Goal: Transaction & Acquisition: Purchase product/service

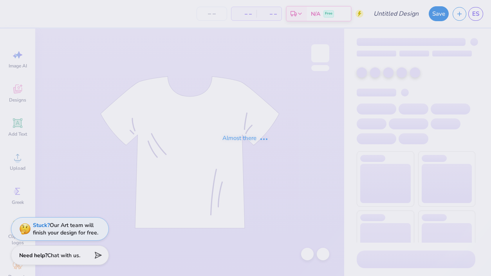
type input "chi o hoco merch???"
type input "40"
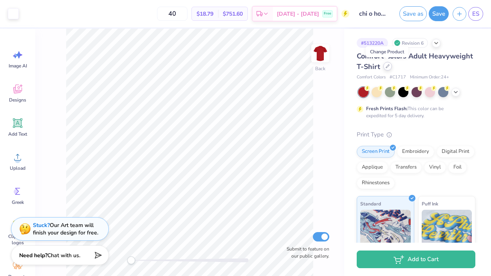
click at [388, 67] on icon at bounding box center [388, 66] width 4 height 4
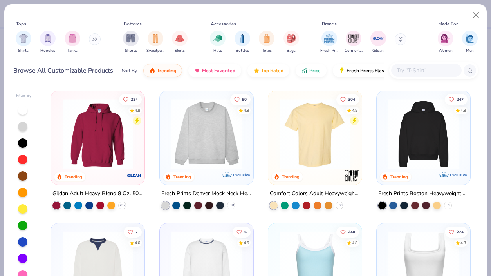
click at [101, 38] on button at bounding box center [95, 39] width 12 height 12
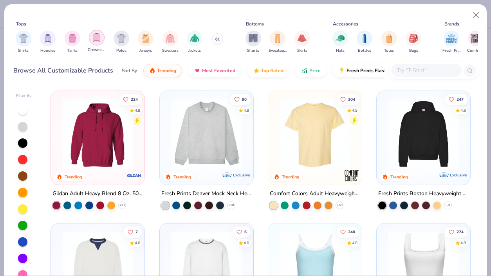
click at [102, 40] on div "filter for Crewnecks" at bounding box center [97, 38] width 16 height 16
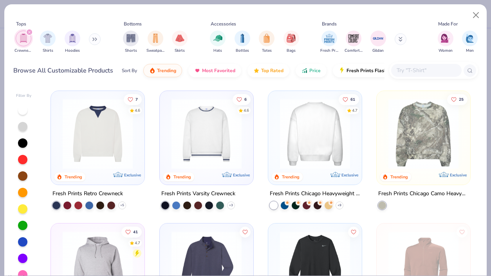
click at [318, 152] on img at bounding box center [315, 134] width 78 height 70
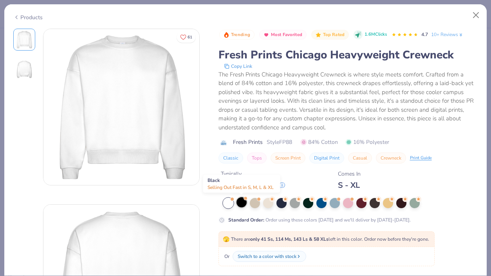
click at [244, 201] on div at bounding box center [241, 202] width 10 height 10
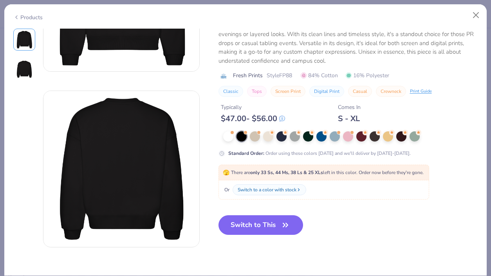
scroll to position [150, 0]
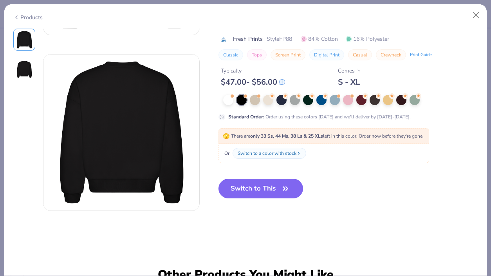
click at [275, 191] on button "Switch to This" at bounding box center [260, 189] width 85 height 20
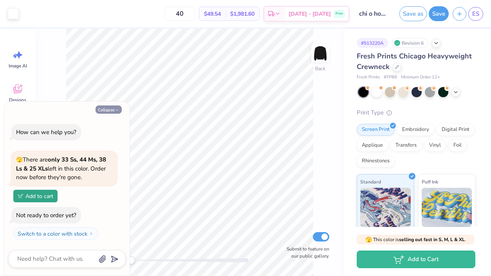
click at [106, 108] on button "Collapse" at bounding box center [109, 109] width 26 height 8
type textarea "x"
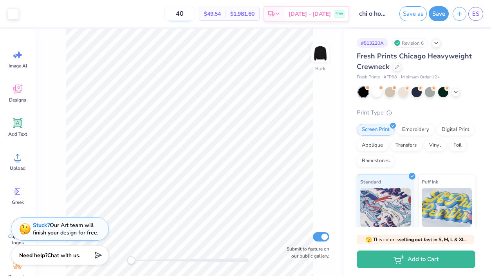
click at [195, 8] on input "40" at bounding box center [179, 14] width 31 height 14
click at [195, 9] on input "40" at bounding box center [179, 14] width 31 height 14
type input "75"
click at [152, 12] on div "75 $47.48 Per Item $3,561.00 Total Est. Delivery [DATE] - [DATE] Free" at bounding box center [186, 13] width 327 height 27
click at [10, 10] on div at bounding box center [13, 12] width 11 height 11
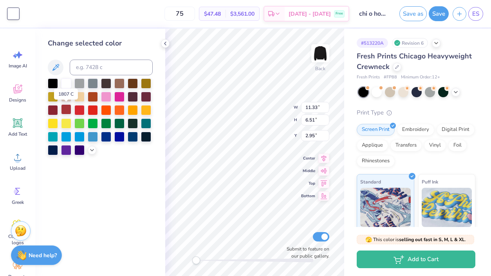
click at [68, 109] on div at bounding box center [66, 109] width 10 height 10
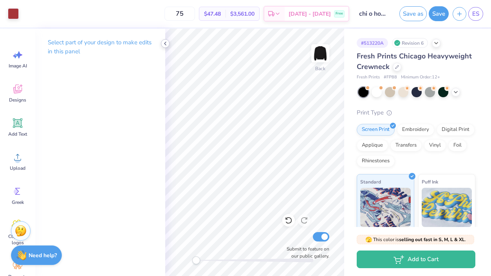
click at [166, 42] on polyline at bounding box center [165, 43] width 2 height 3
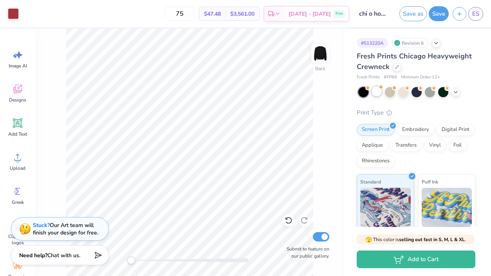
click at [373, 92] on div at bounding box center [377, 91] width 10 height 10
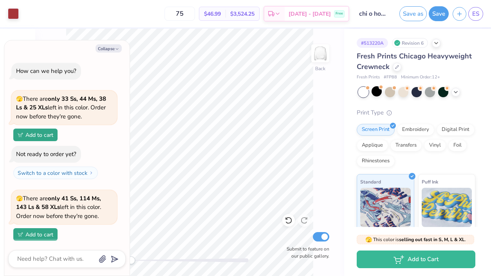
scroll to position [38, 0]
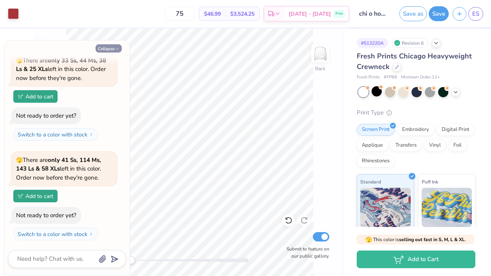
click at [112, 51] on button "Collapse" at bounding box center [109, 48] width 26 height 8
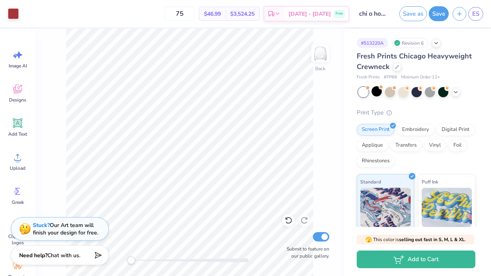
click at [15, 23] on div "Art colors" at bounding box center [9, 13] width 19 height 27
click at [15, 16] on div at bounding box center [13, 12] width 11 height 11
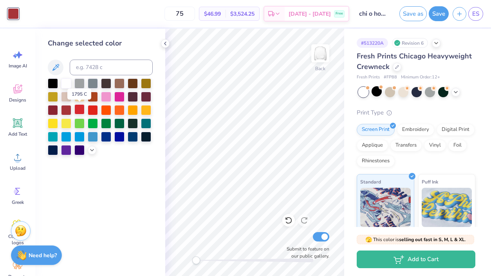
click at [80, 108] on div at bounding box center [79, 109] width 10 height 10
click at [89, 110] on div at bounding box center [93, 109] width 10 height 10
click at [80, 109] on div at bounding box center [79, 109] width 10 height 10
click at [165, 44] on polyline at bounding box center [165, 43] width 2 height 3
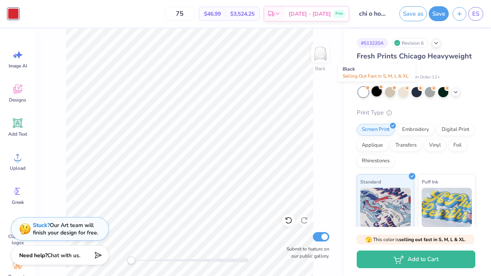
click at [378, 92] on div at bounding box center [377, 91] width 10 height 10
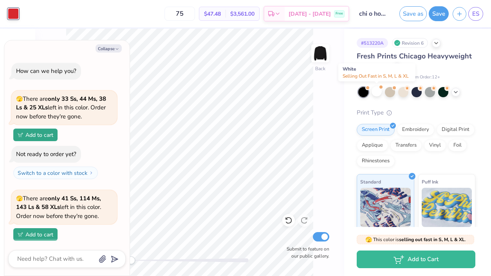
scroll to position [138, 0]
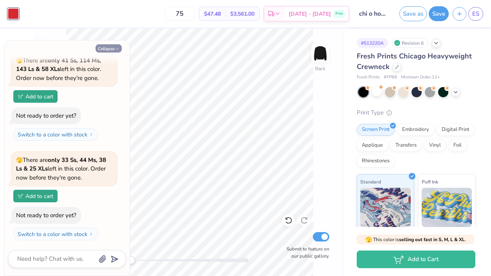
click at [115, 49] on icon "button" at bounding box center [117, 49] width 5 height 5
type textarea "x"
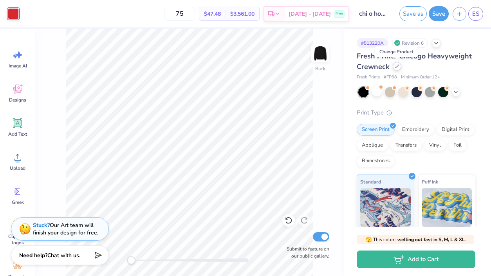
click at [397, 66] on icon at bounding box center [397, 66] width 4 height 4
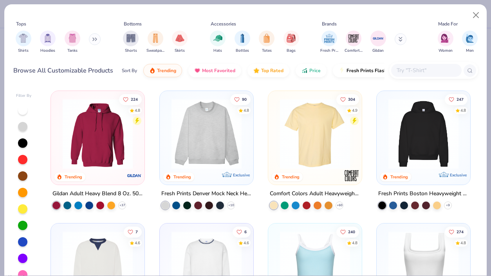
click at [95, 39] on icon at bounding box center [94, 39] width 5 height 4
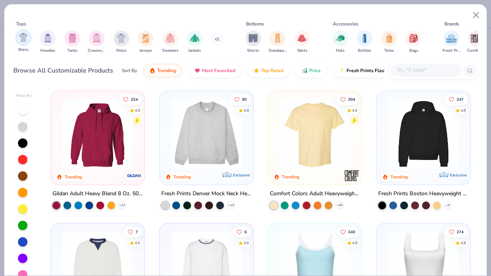
click at [23, 40] on img "filter for Shirts" at bounding box center [23, 37] width 9 height 9
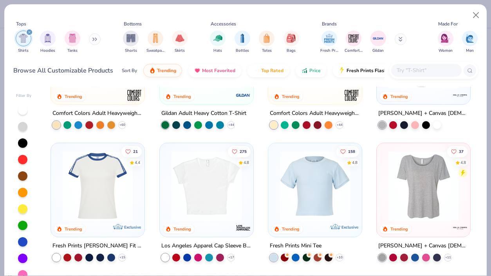
scroll to position [81, 0]
click at [232, 256] on icon at bounding box center [231, 257] width 6 height 6
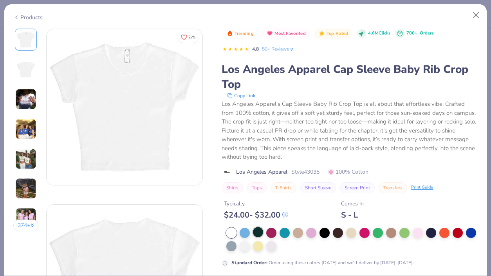
click at [258, 233] on div at bounding box center [258, 232] width 10 height 10
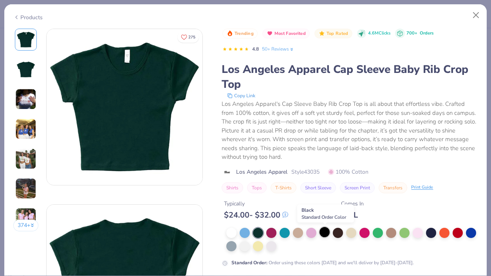
click at [324, 233] on div at bounding box center [325, 232] width 10 height 10
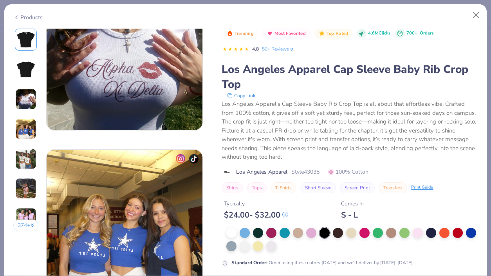
scroll to position [409, 0]
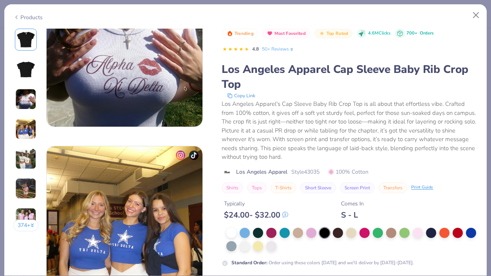
click at [422, 166] on div "Trending Most Favorited Top Rated 4.6M Clicks 700+ Orders 4.8 50+ Reviews Los A…" at bounding box center [350, 111] width 256 height 164
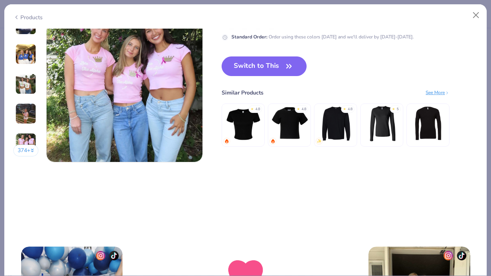
scroll to position [1075, 0]
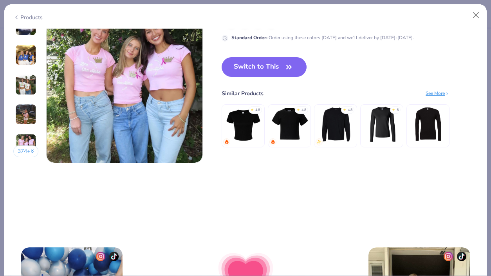
click at [330, 118] on img at bounding box center [335, 123] width 37 height 37
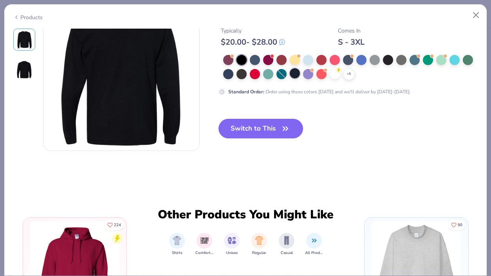
scroll to position [210, 0]
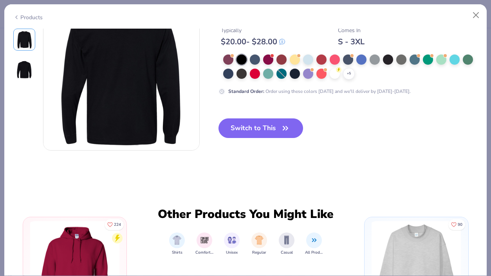
click at [31, 13] on div "Products" at bounding box center [27, 17] width 29 height 8
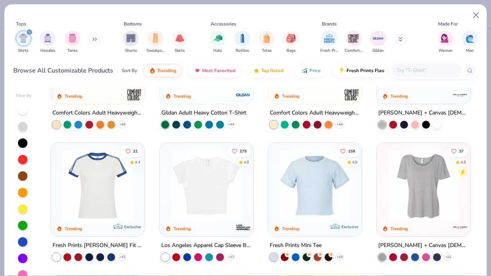
click at [199, 197] on img at bounding box center [207, 185] width 78 height 70
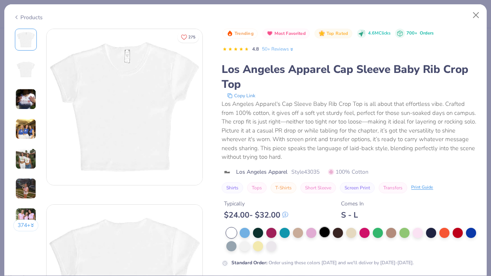
click at [327, 234] on div at bounding box center [325, 232] width 10 height 10
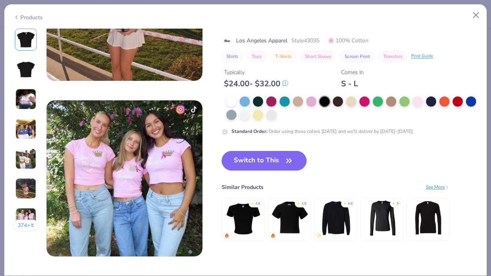
scroll to position [995, 0]
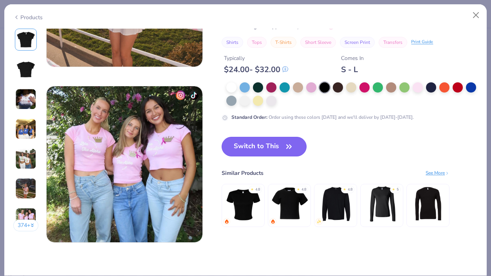
click at [277, 148] on button "Switch to This" at bounding box center [264, 147] width 85 height 20
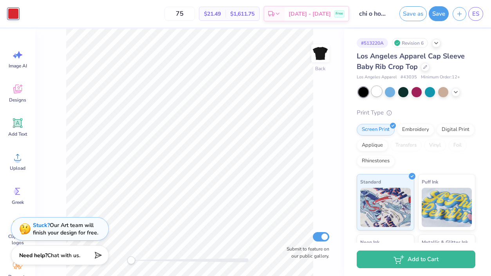
click at [377, 91] on div at bounding box center [377, 91] width 10 height 10
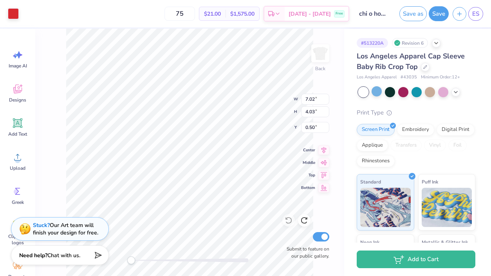
type input "1.57"
click at [389, 89] on div at bounding box center [390, 91] width 10 height 10
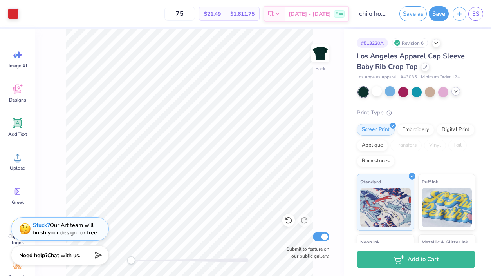
click at [458, 92] on icon at bounding box center [456, 91] width 6 height 6
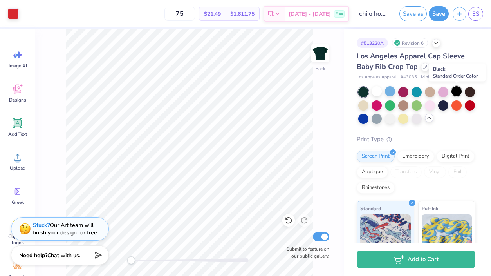
click at [456, 91] on div at bounding box center [456, 91] width 10 height 10
click at [408, 139] on div "Print Type" at bounding box center [416, 139] width 119 height 9
